Goal: Transaction & Acquisition: Purchase product/service

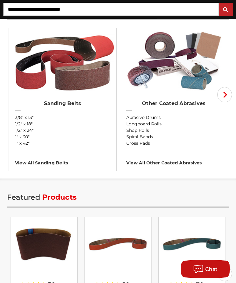
scroll to position [418, 0]
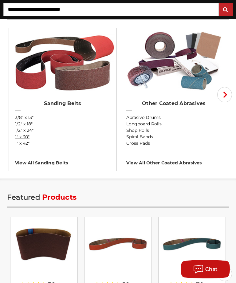
click at [26, 138] on link "1" x 30"" at bounding box center [62, 137] width 95 height 6
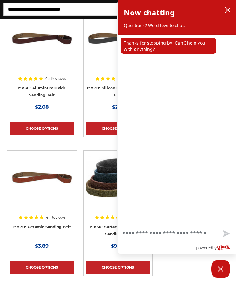
scroll to position [144, 0]
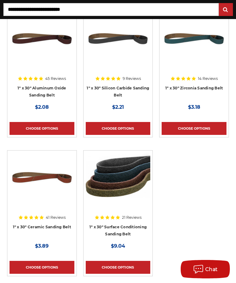
click at [127, 179] on img at bounding box center [118, 177] width 65 height 49
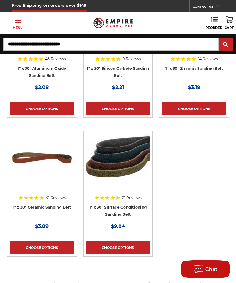
click at [56, 207] on div at bounding box center [42, 175] width 65 height 85
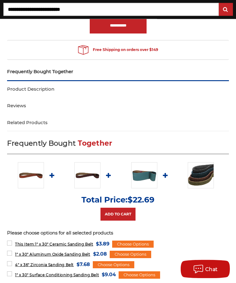
scroll to position [347, 0]
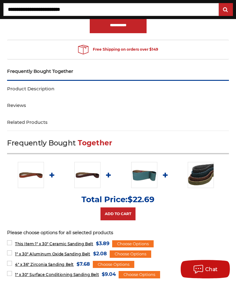
click at [165, 207] on li "Total Price: $22.69 Add to Cart" at bounding box center [118, 206] width 222 height 37
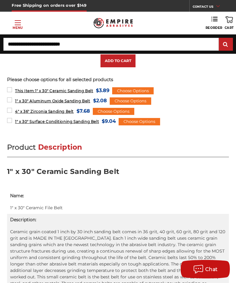
scroll to position [499, 0]
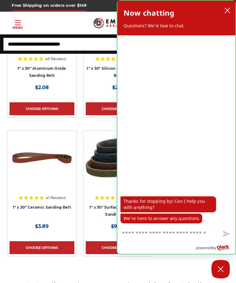
click at [225, 13] on icon "close chatbox" at bounding box center [228, 10] width 6 height 6
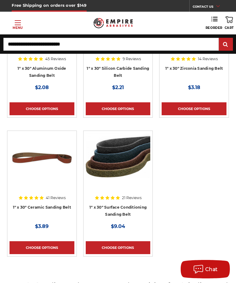
click at [212, 67] on div at bounding box center [194, 36] width 65 height 85
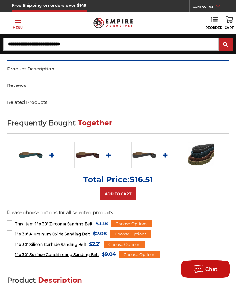
scroll to position [366, 0]
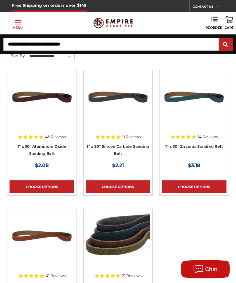
scroll to position [85, 0]
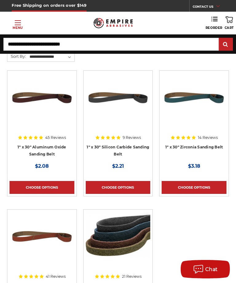
click at [50, 93] on img at bounding box center [42, 97] width 65 height 49
